Goal: Task Accomplishment & Management: Use online tool/utility

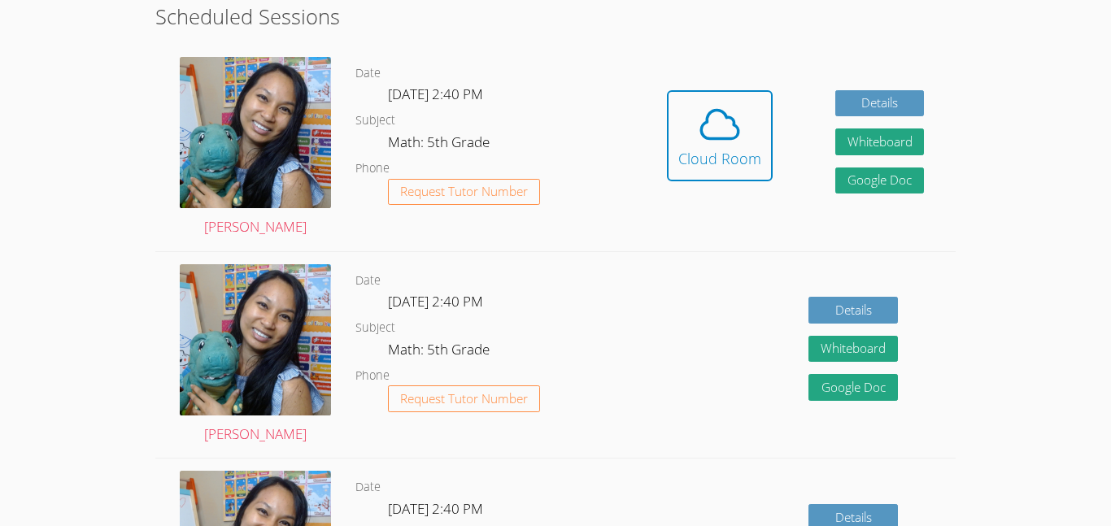
scroll to position [565, 0]
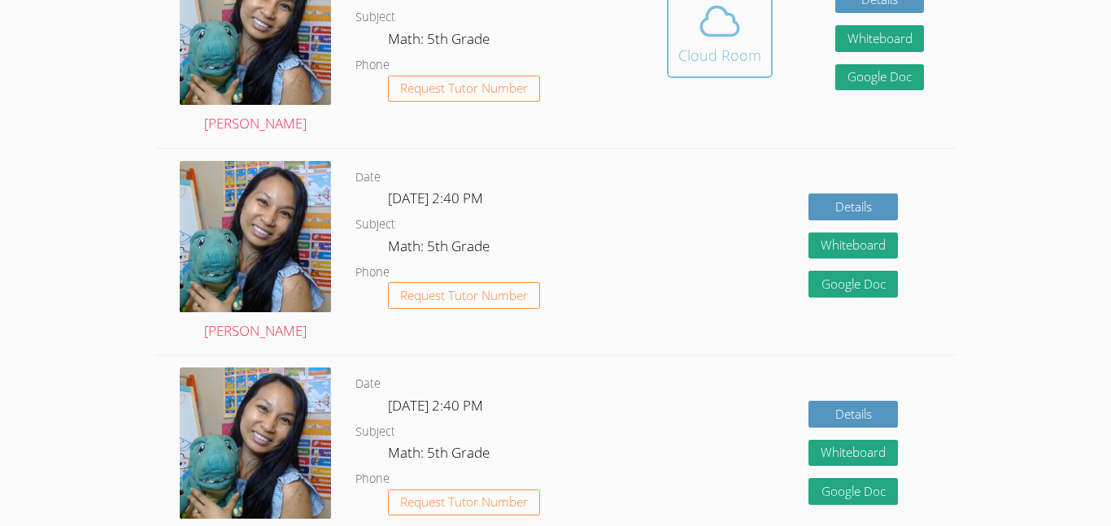
click at [749, 21] on span at bounding box center [719, 21] width 83 height 46
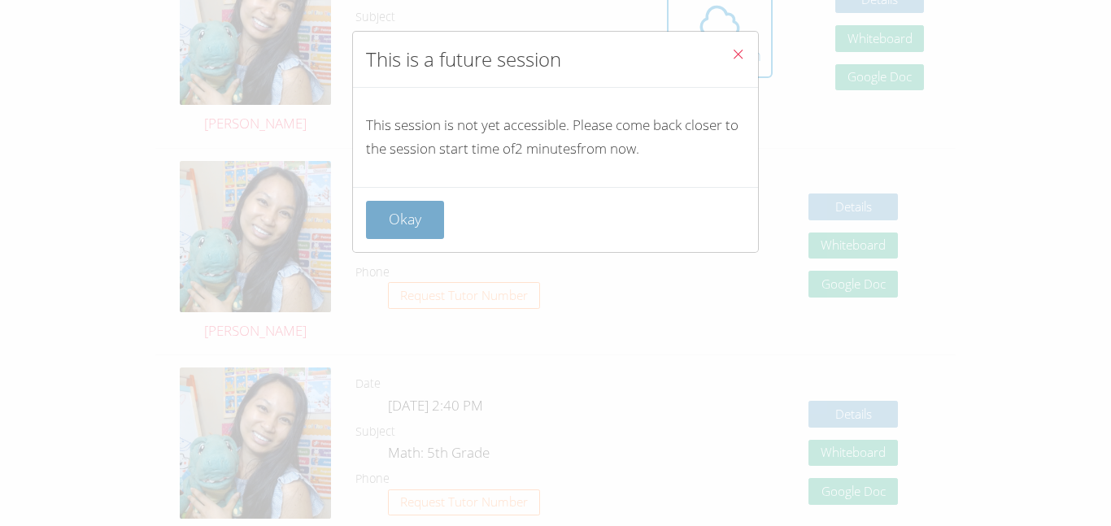
click at [405, 233] on button "Okay" at bounding box center [405, 220] width 78 height 38
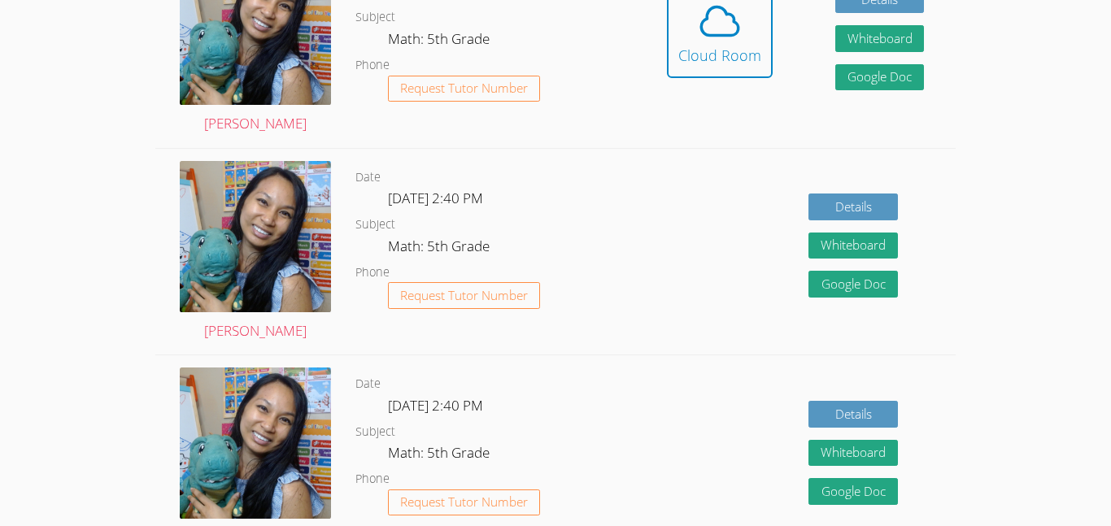
scroll to position [552, 0]
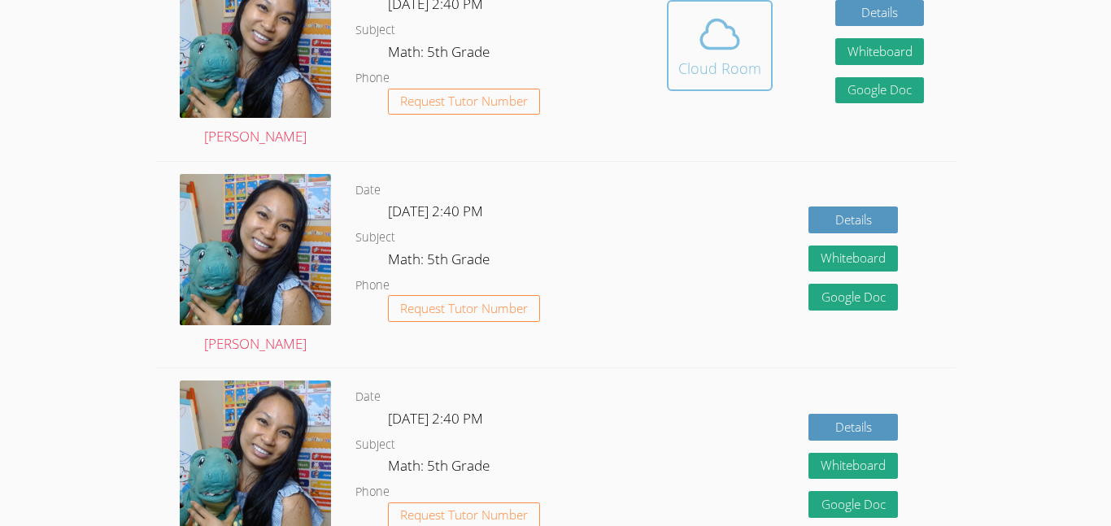
click at [760, 21] on button "Cloud Room" at bounding box center [720, 45] width 106 height 91
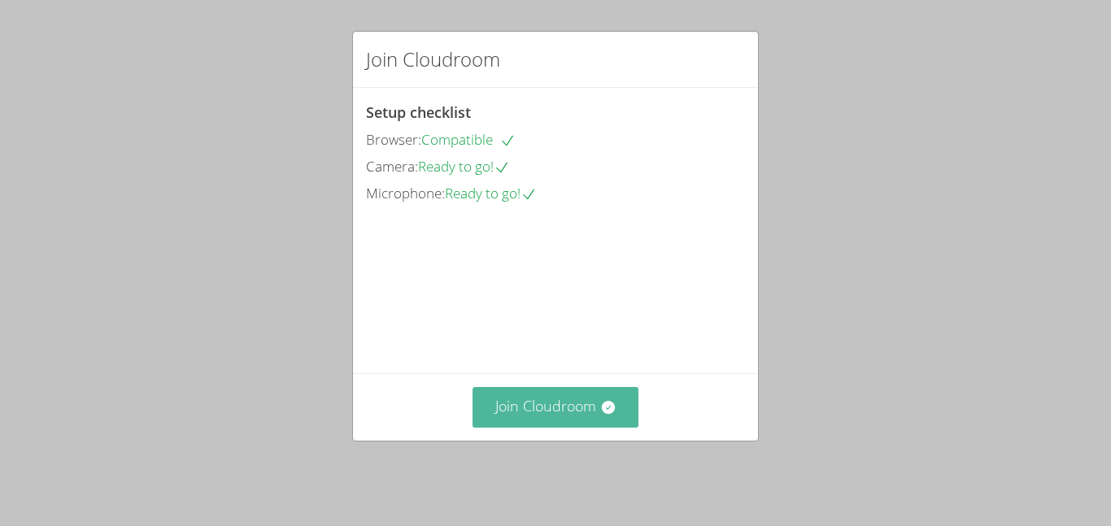
click at [595, 417] on button "Join Cloudroom" at bounding box center [556, 407] width 167 height 40
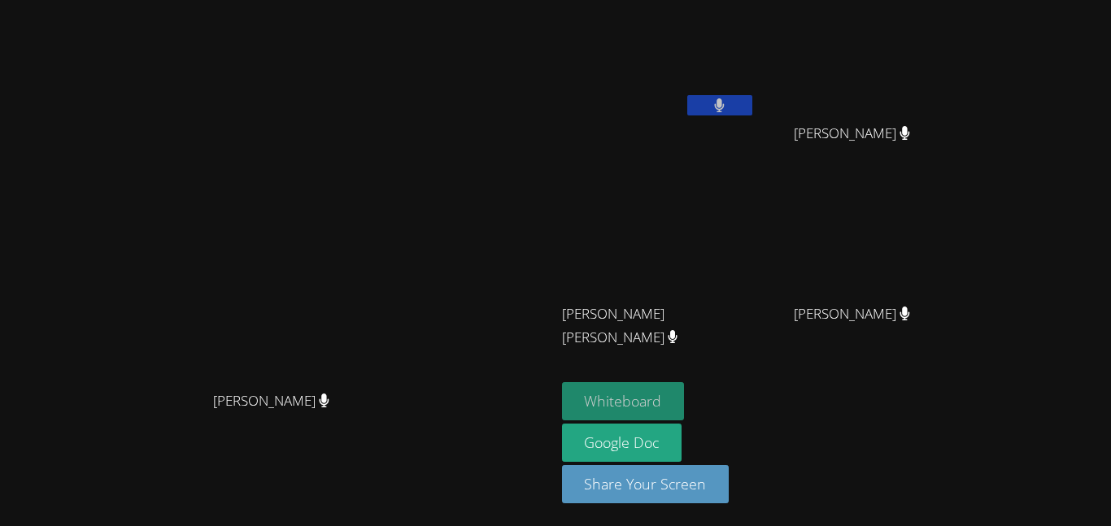
click at [685, 407] on button "Whiteboard" at bounding box center [623, 401] width 123 height 38
